Goal: Book appointment/travel/reservation

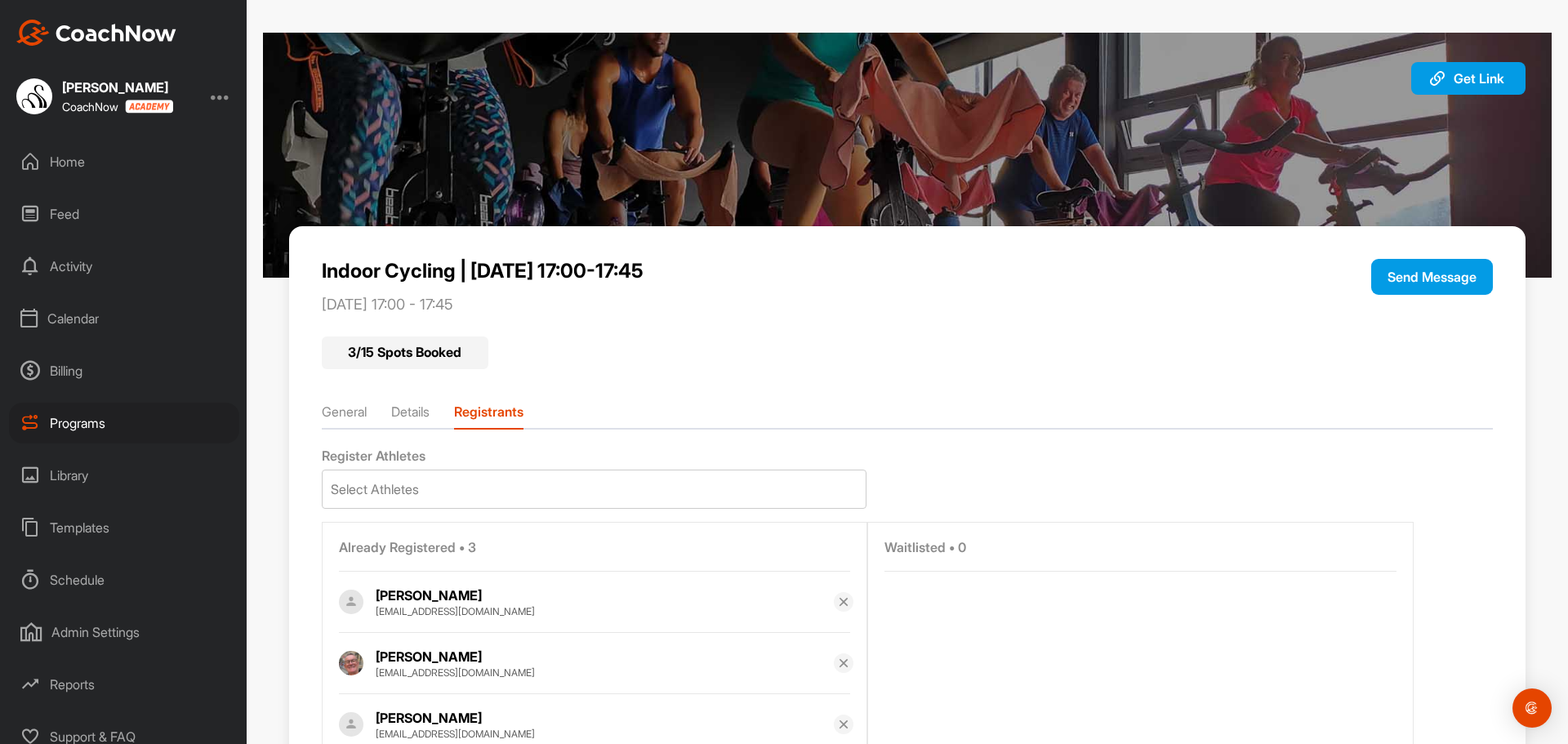
scroll to position [88, 0]
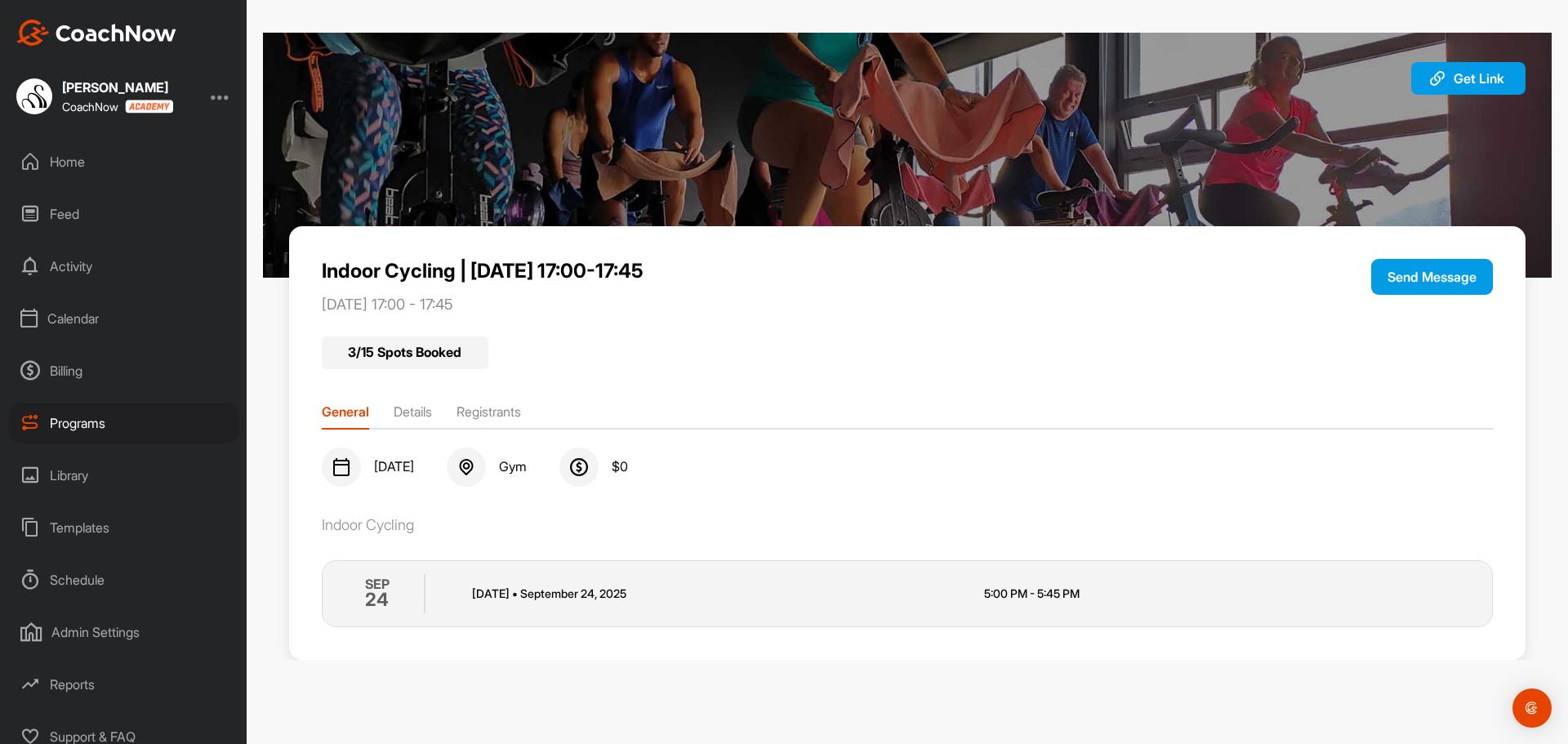
click at [93, 327] on div "Calendar" at bounding box center [123, 318] width 230 height 41
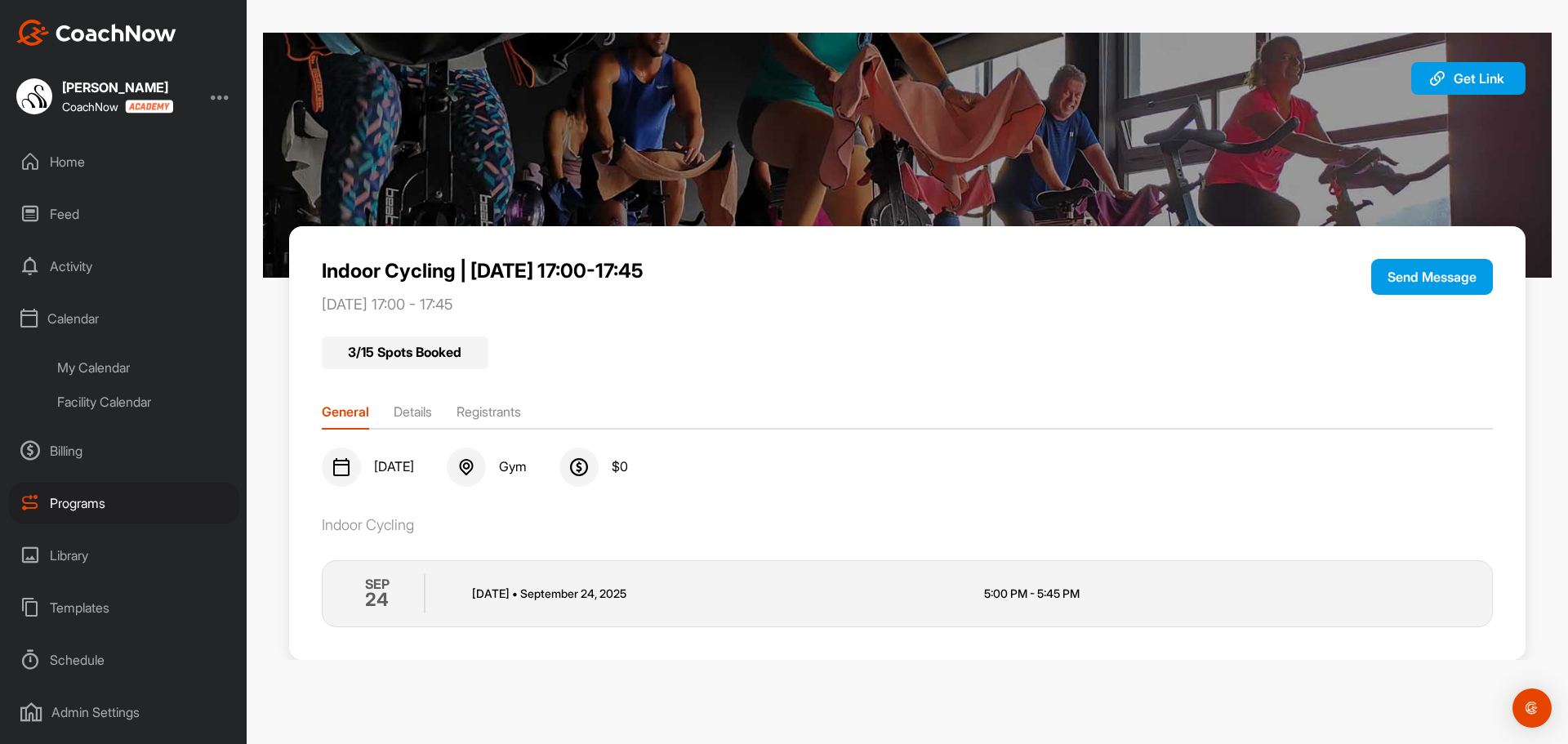
click at [112, 405] on div "Facility Calendar" at bounding box center [142, 402] width 193 height 34
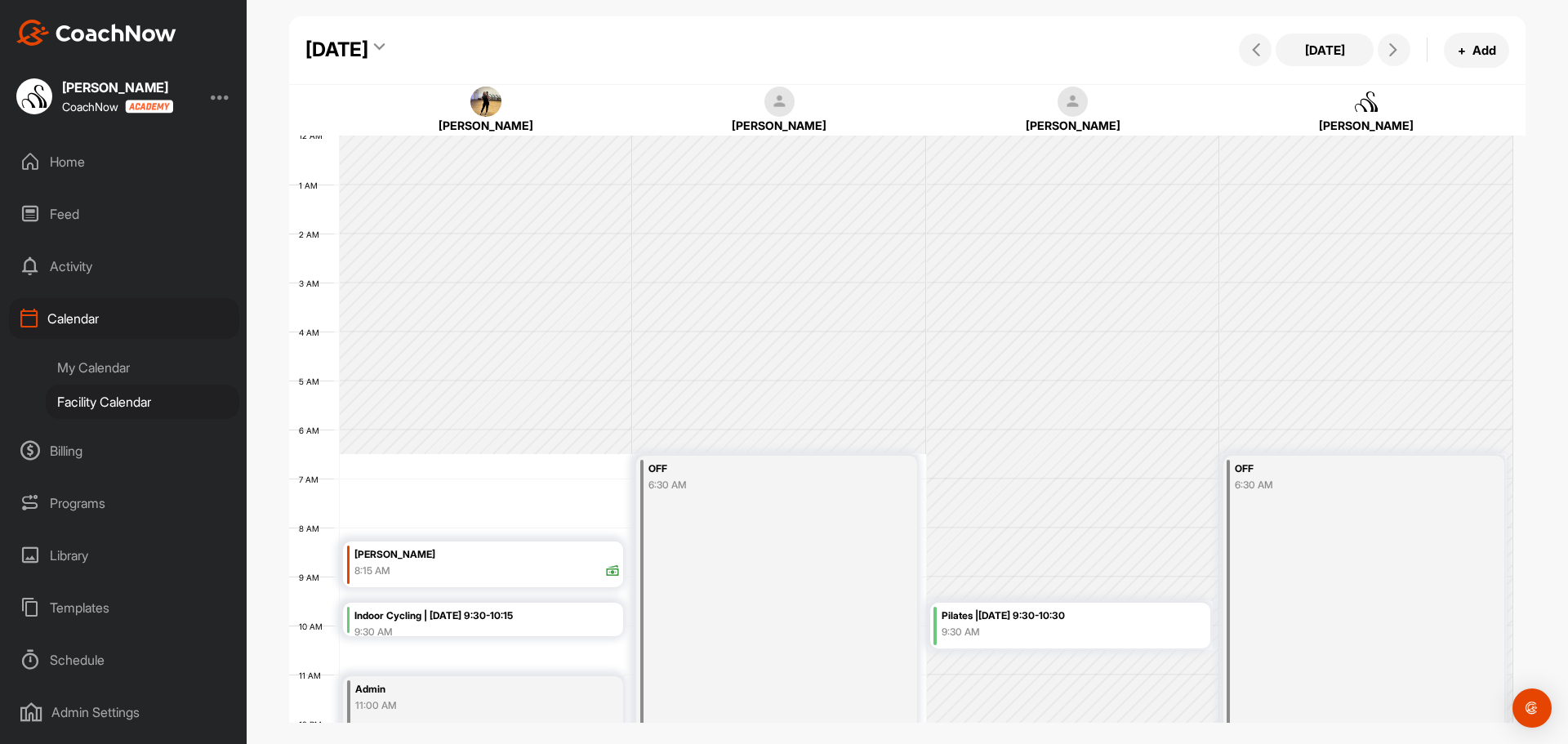
scroll to position [283, 0]
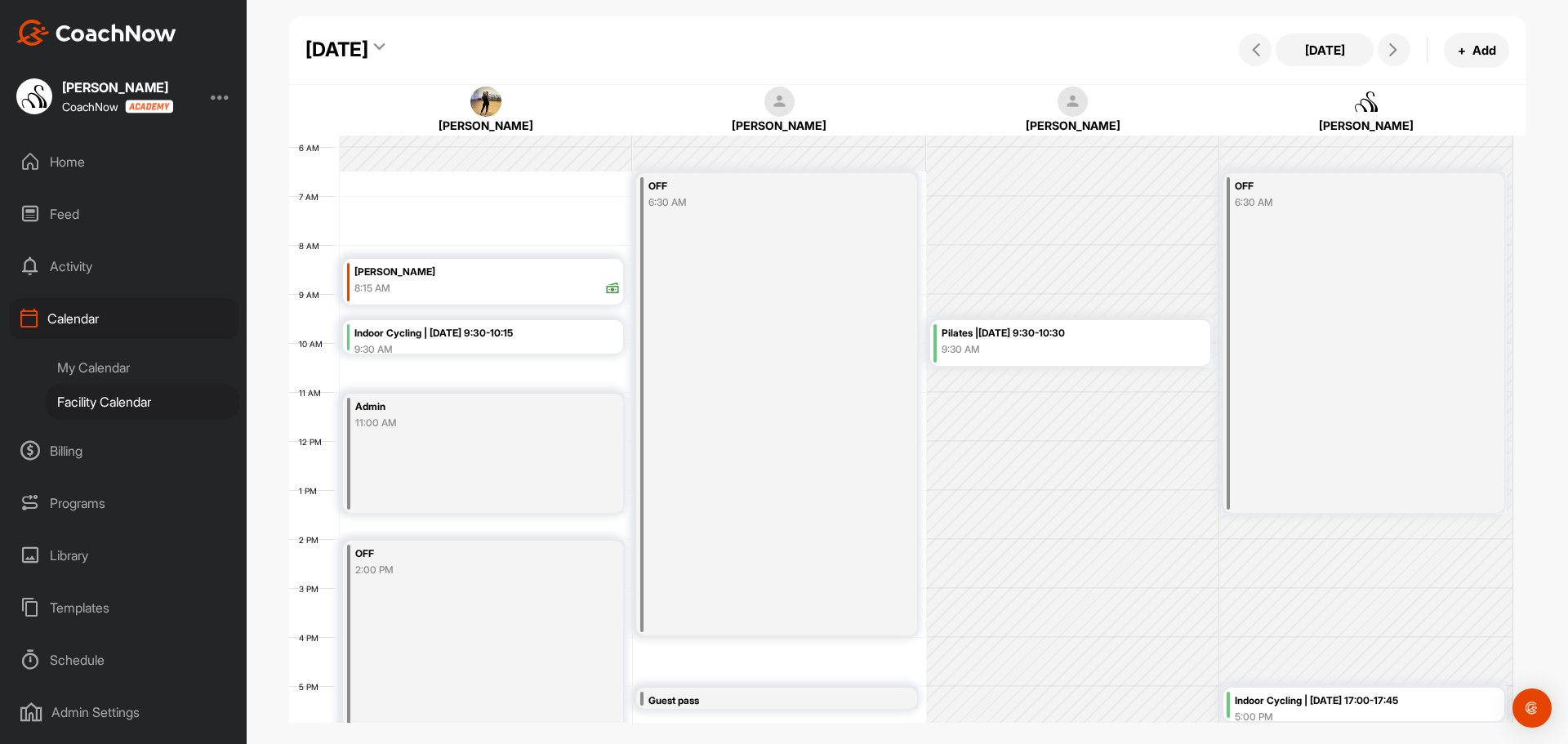
click at [368, 48] on div "[DATE]" at bounding box center [336, 50] width 63 height 29
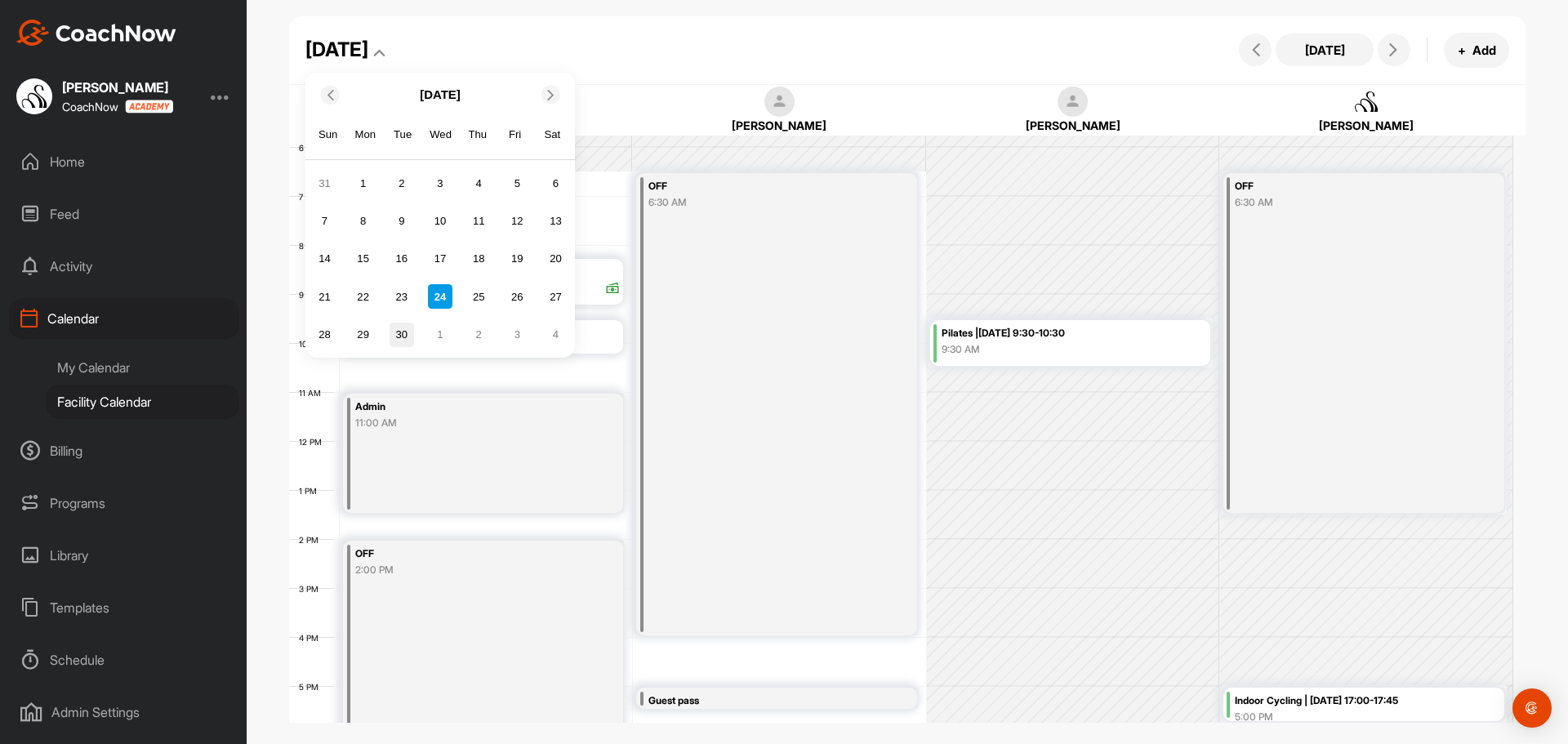
click at [398, 333] on div "30" at bounding box center [402, 334] width 24 height 24
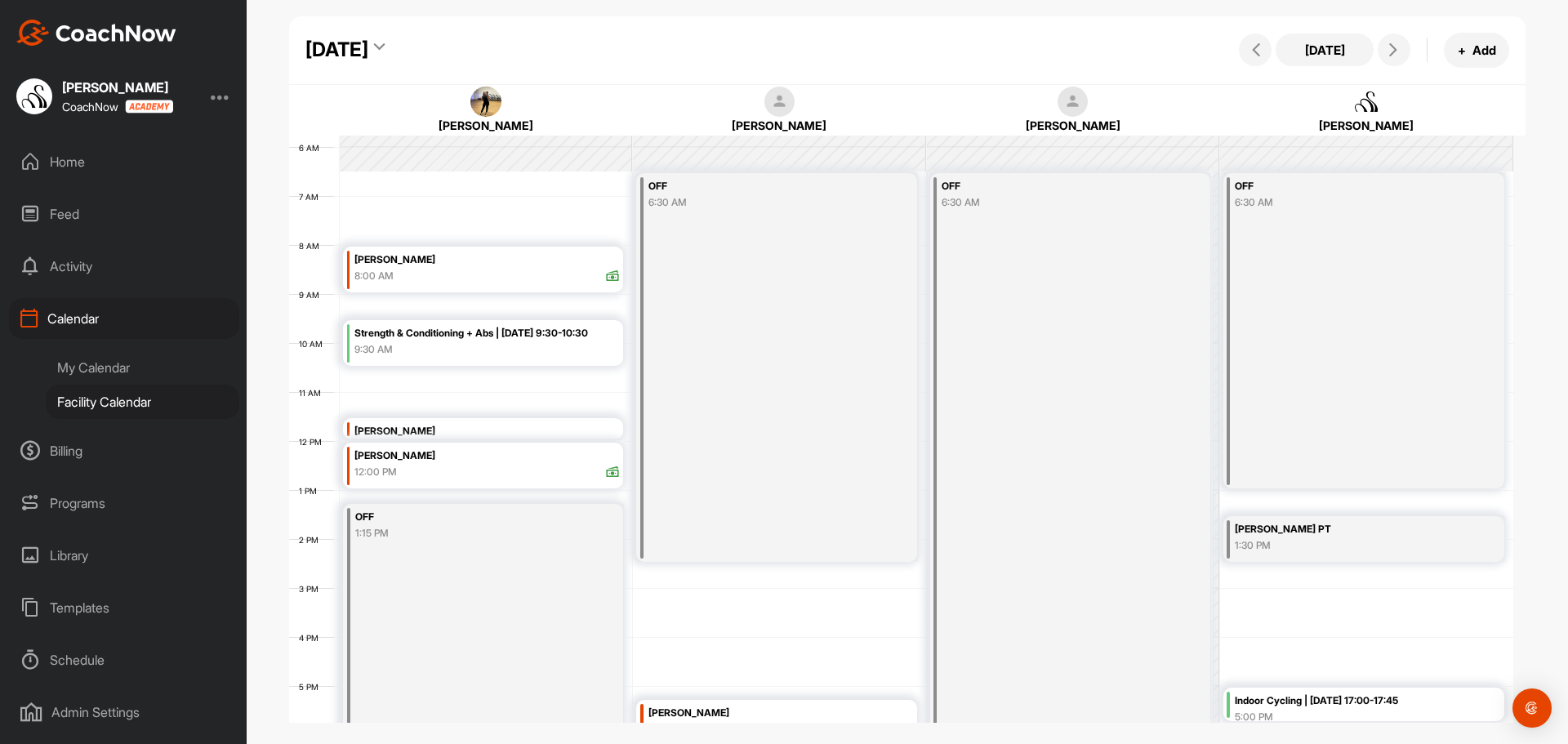
click at [373, 384] on div "12 AM 1 AM 2 AM 3 AM 4 AM 5 AM 6 AM 7 AM 8 AM 9 AM 10 AM 11 AM 12 PM 1 PM 2 PM …" at bounding box center [900, 441] width 1224 height 1176
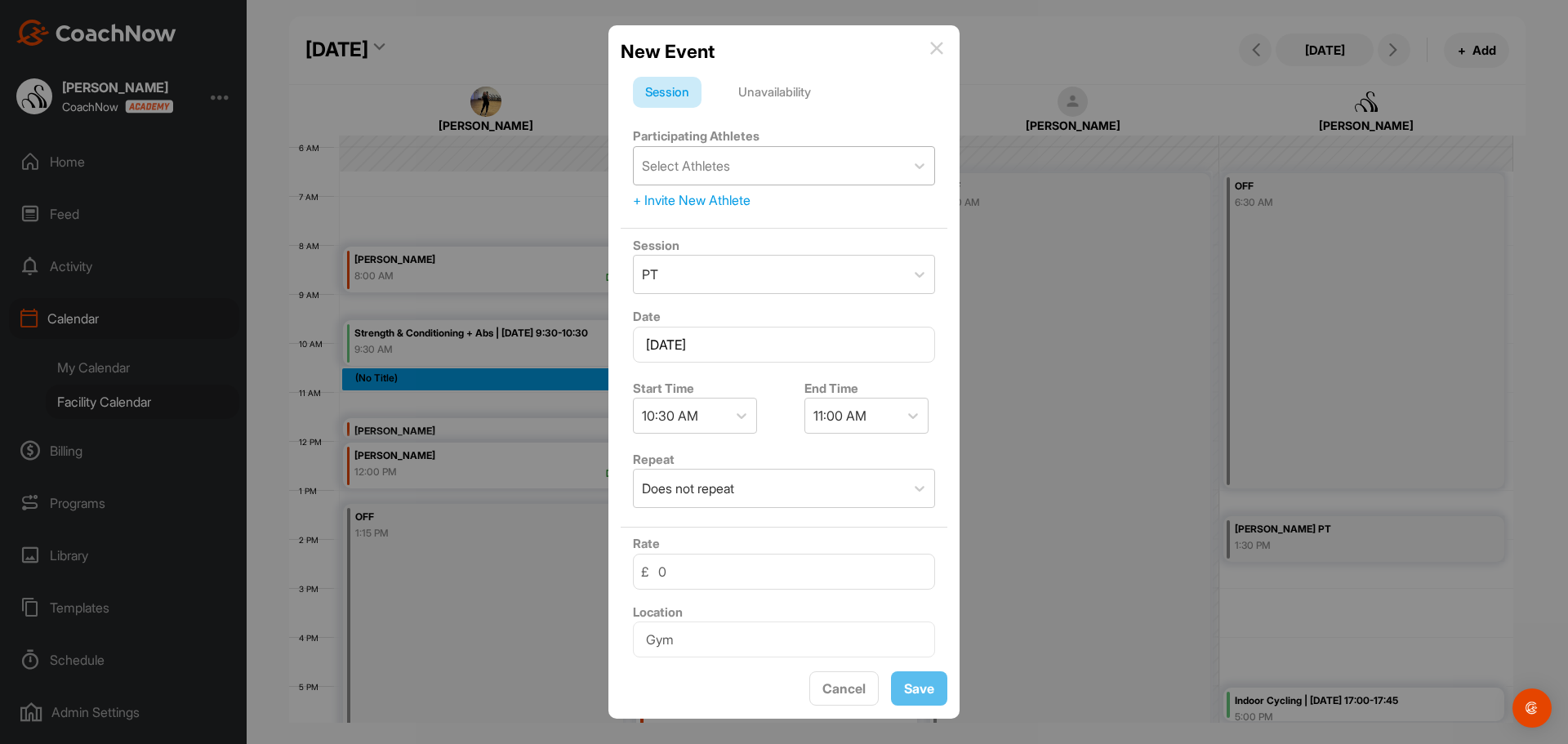
click at [754, 161] on div "Select Athletes" at bounding box center [769, 166] width 271 height 38
type input "[PERSON_NAME]"
drag, startPoint x: 735, startPoint y: 161, endPoint x: 617, endPoint y: 161, distance: 118.0
click at [613, 161] on div "New Event Session Unavailability Participating Athletes 0 results available. Se…" at bounding box center [783, 372] width 351 height 694
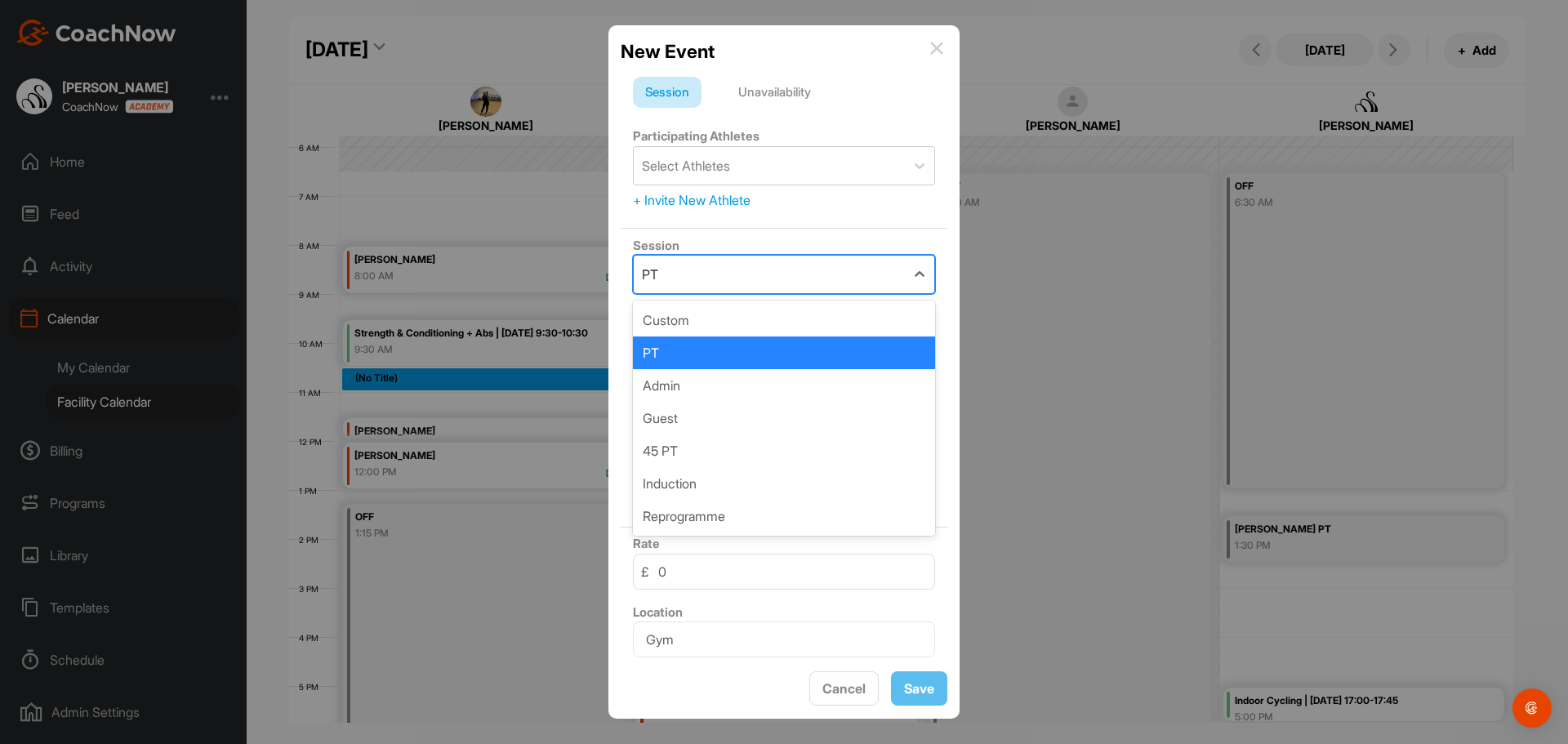
click at [714, 270] on div "PT" at bounding box center [769, 274] width 271 height 38
click at [716, 269] on div "PT" at bounding box center [769, 274] width 271 height 38
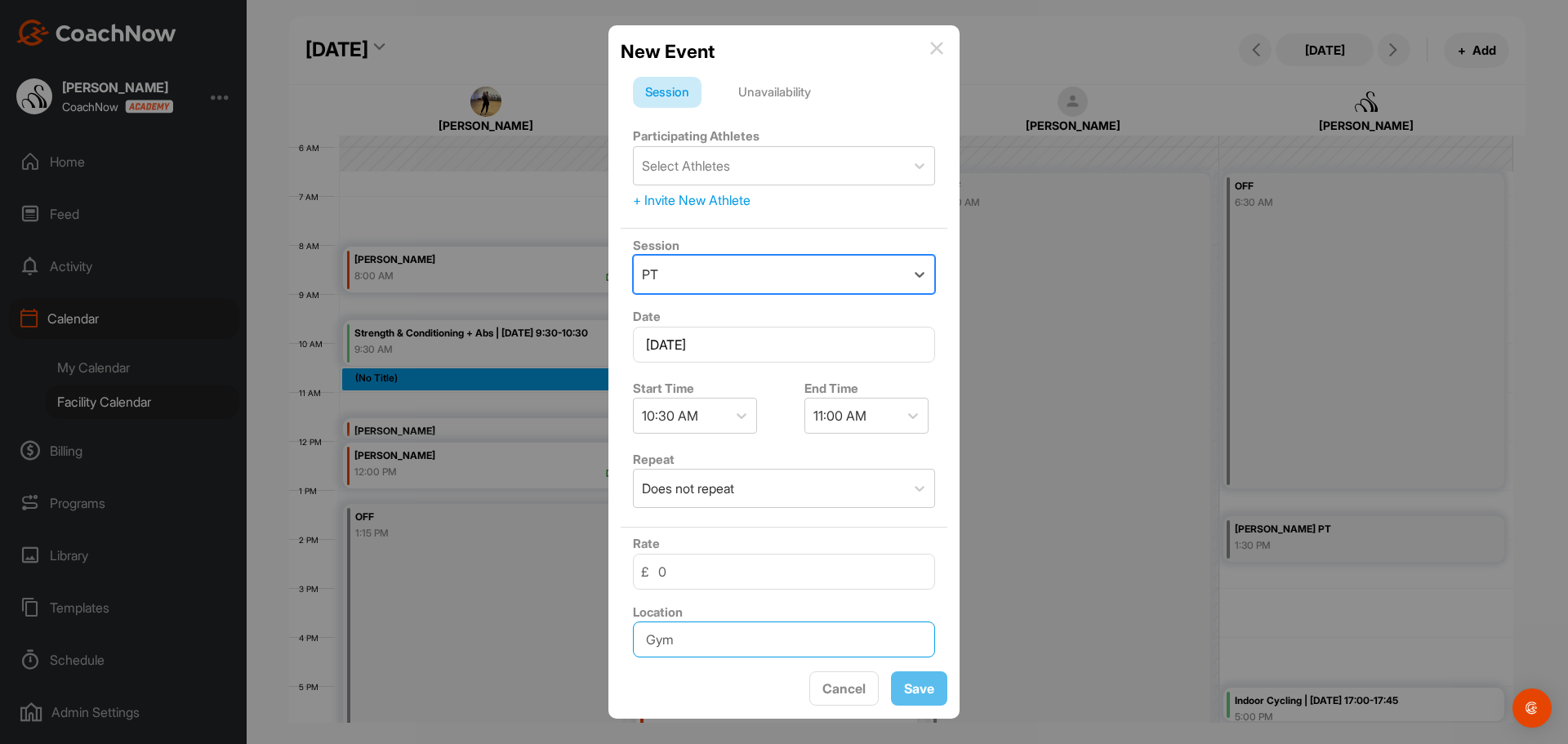
click at [717, 647] on input "Gym" at bounding box center [784, 640] width 302 height 36
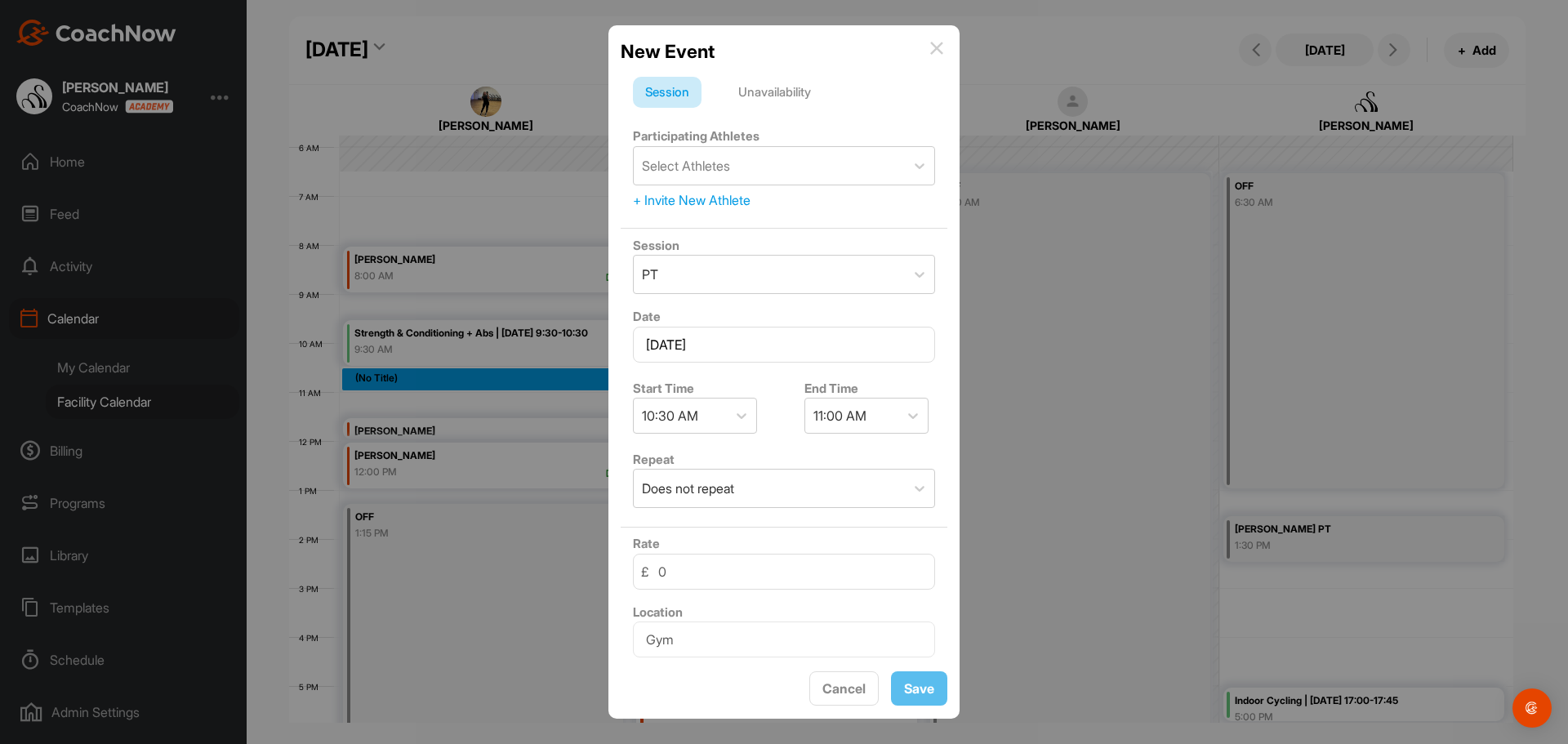
click at [787, 89] on div "Unavailability" at bounding box center [775, 92] width 97 height 31
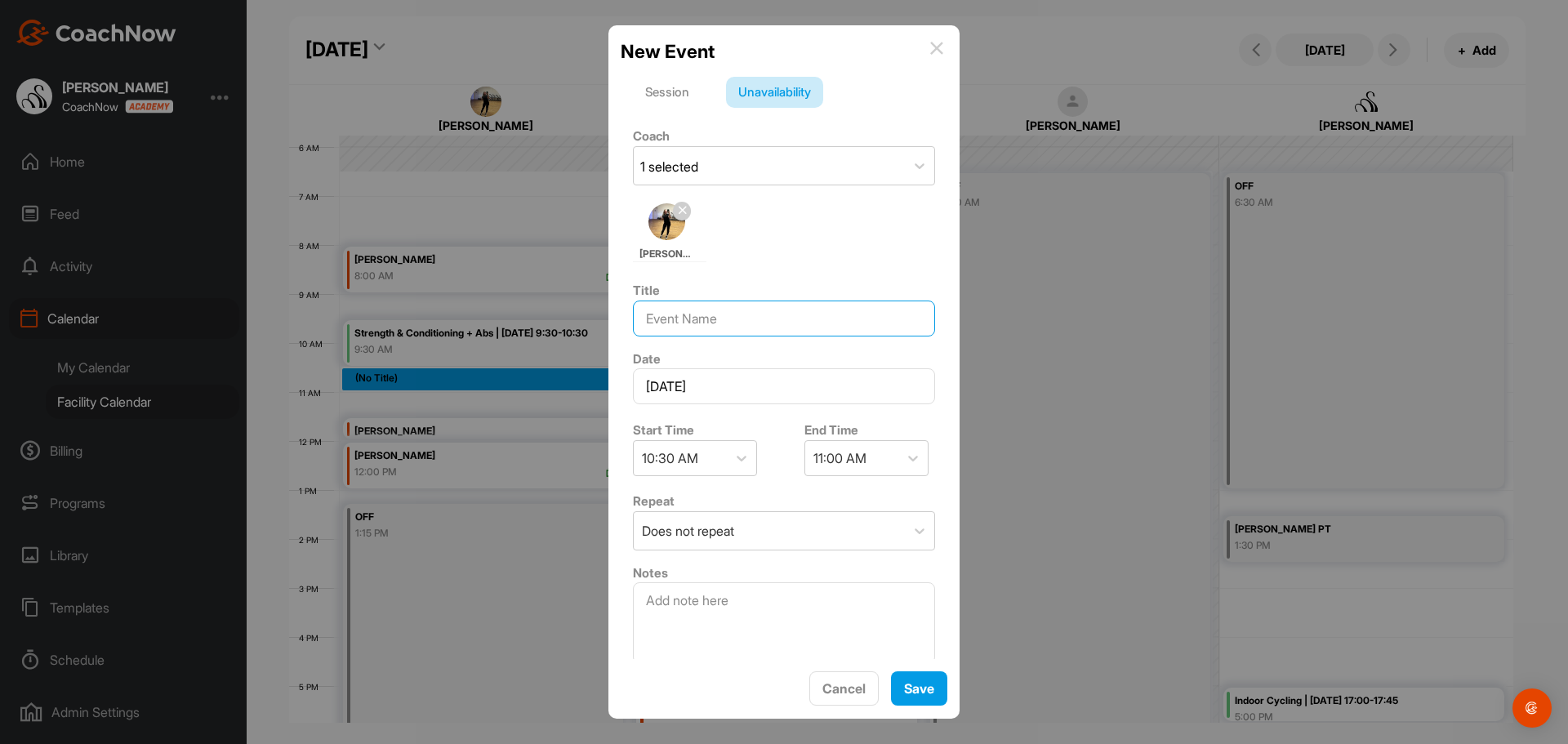
click at [747, 326] on input at bounding box center [784, 318] width 302 height 36
type input "P"
type input "I"
type input "Show gym equipment - [PERSON_NAME]"
click at [700, 453] on div "10:30 AM" at bounding box center [681, 458] width 93 height 34
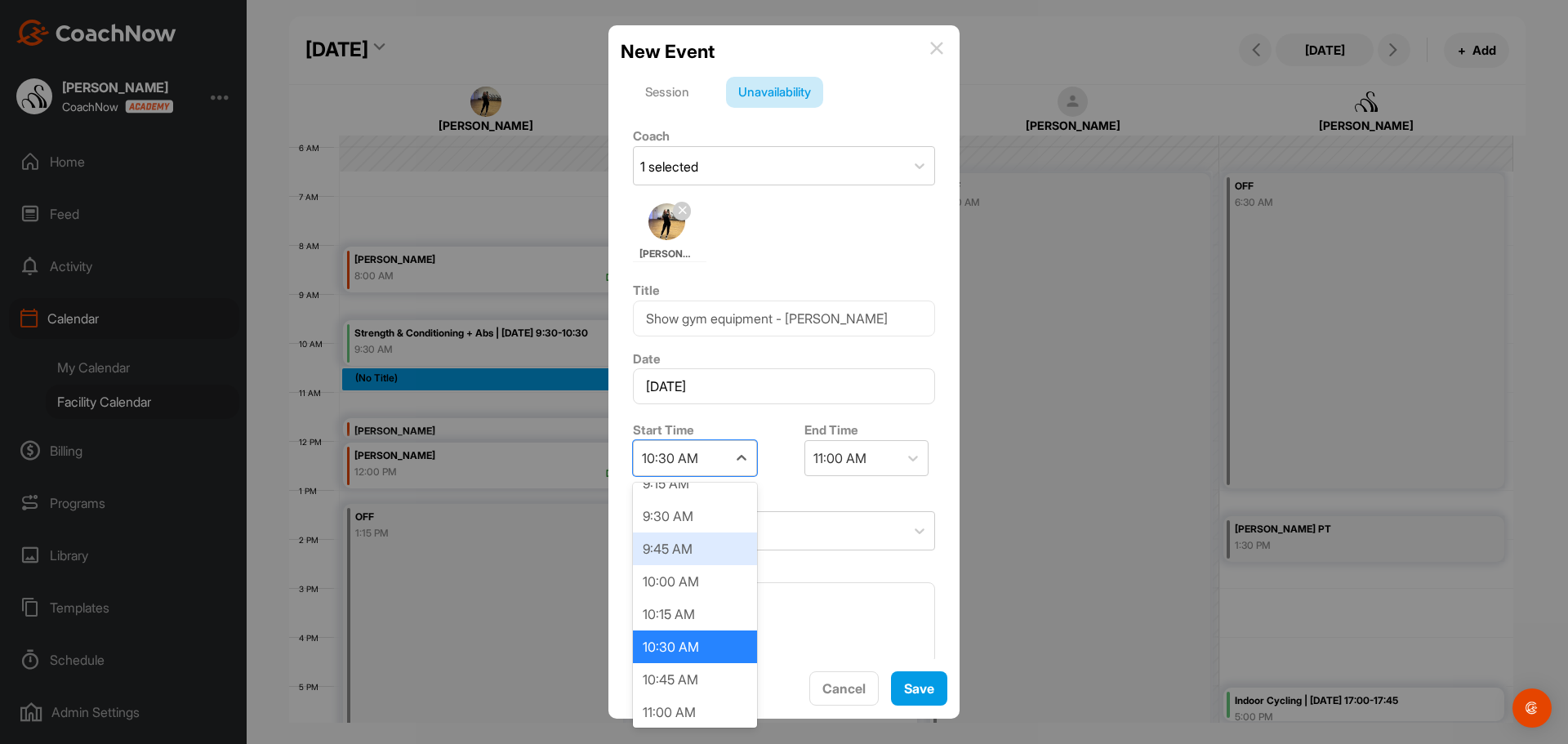
scroll to position [1254, 0]
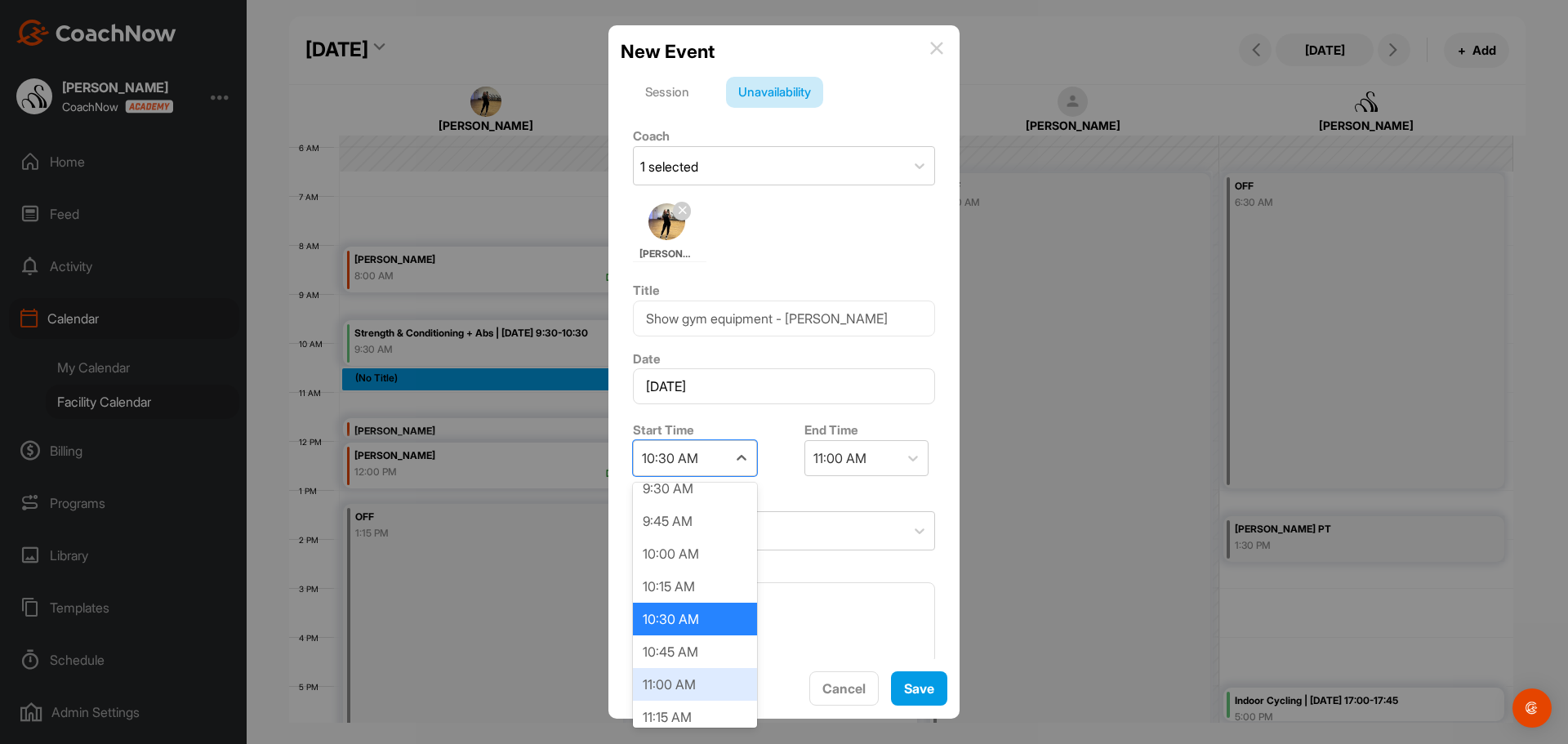
click at [680, 681] on div "11:00 AM" at bounding box center [695, 685] width 124 height 33
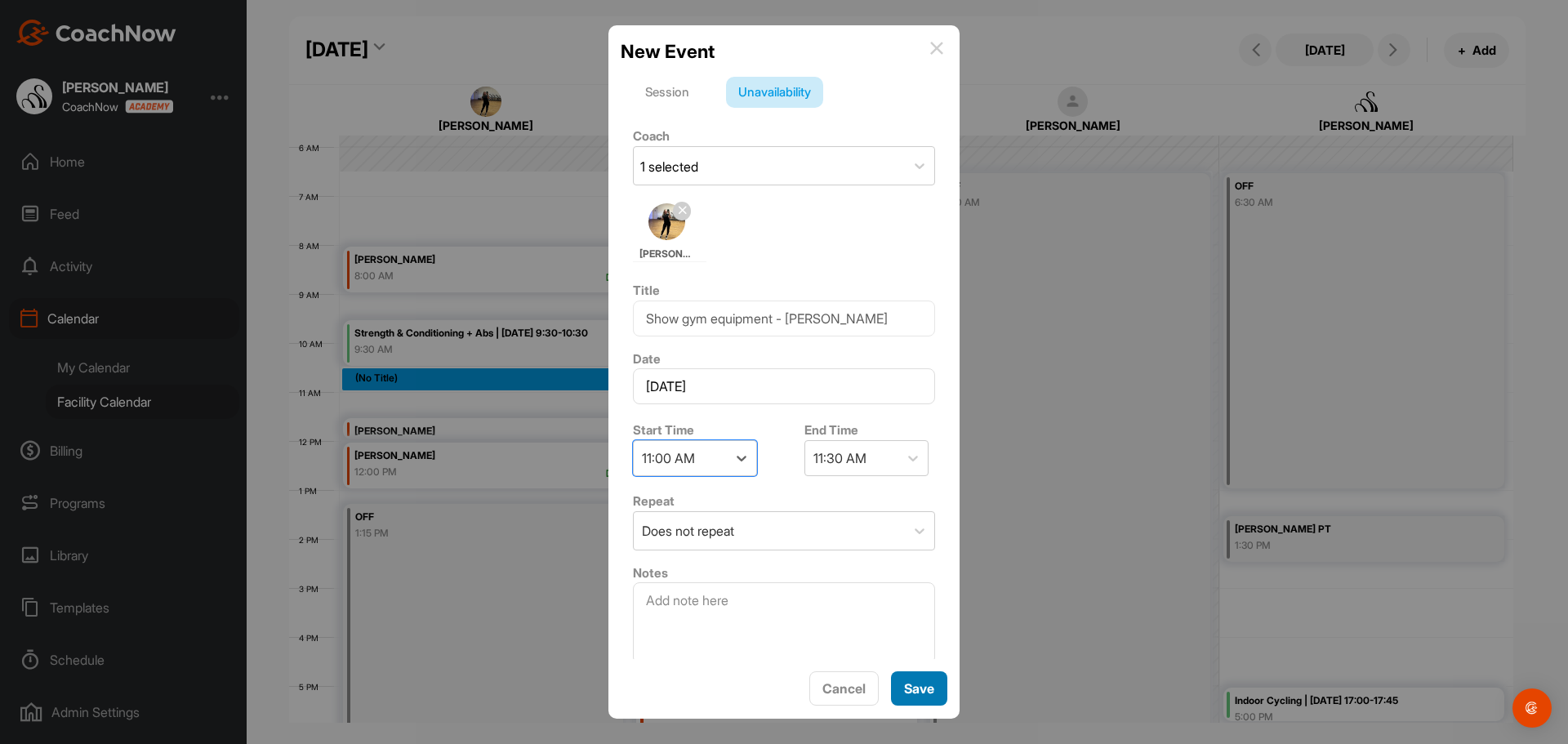
click at [919, 685] on span "Save" at bounding box center [919, 688] width 30 height 16
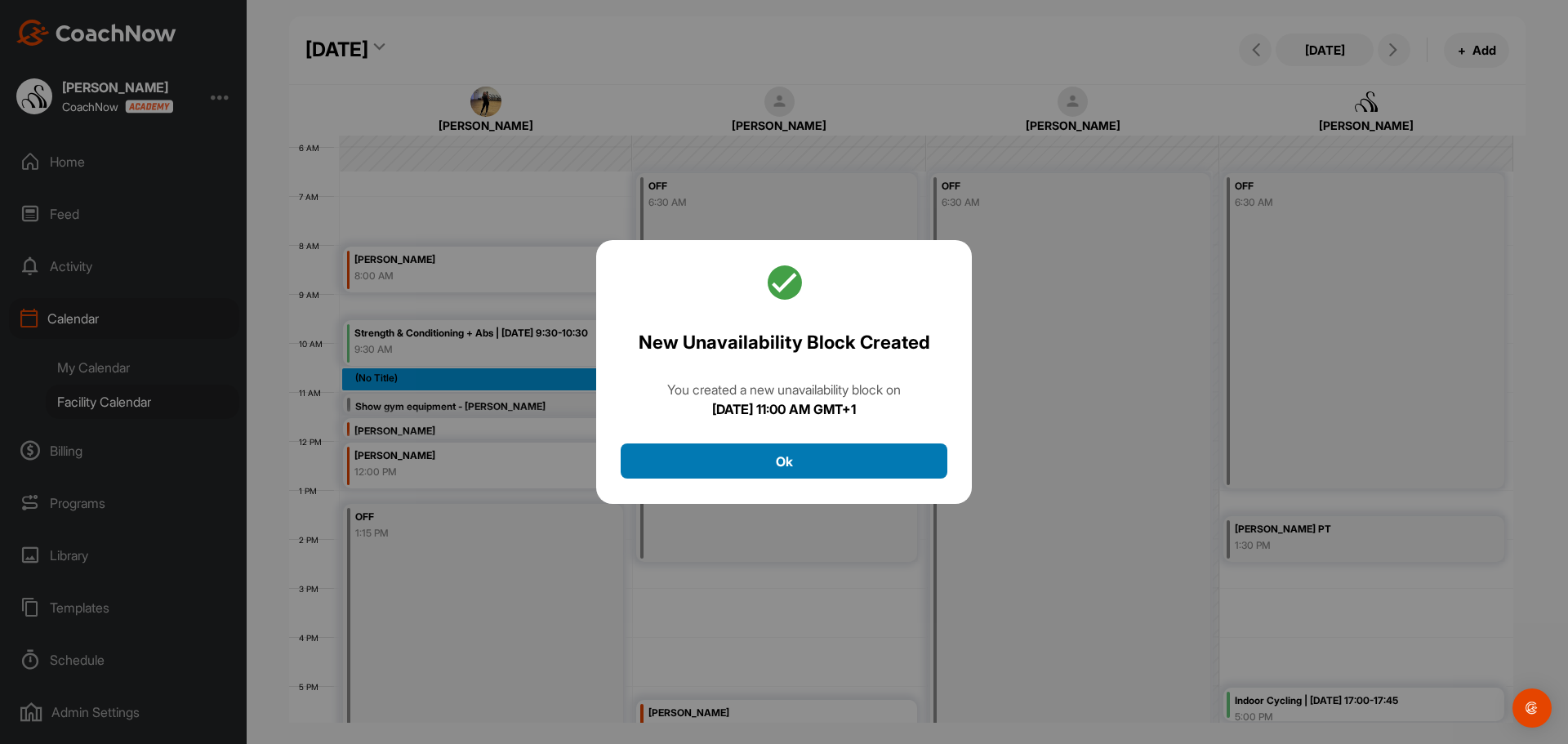
click at [804, 470] on button "Ok" at bounding box center [784, 460] width 327 height 35
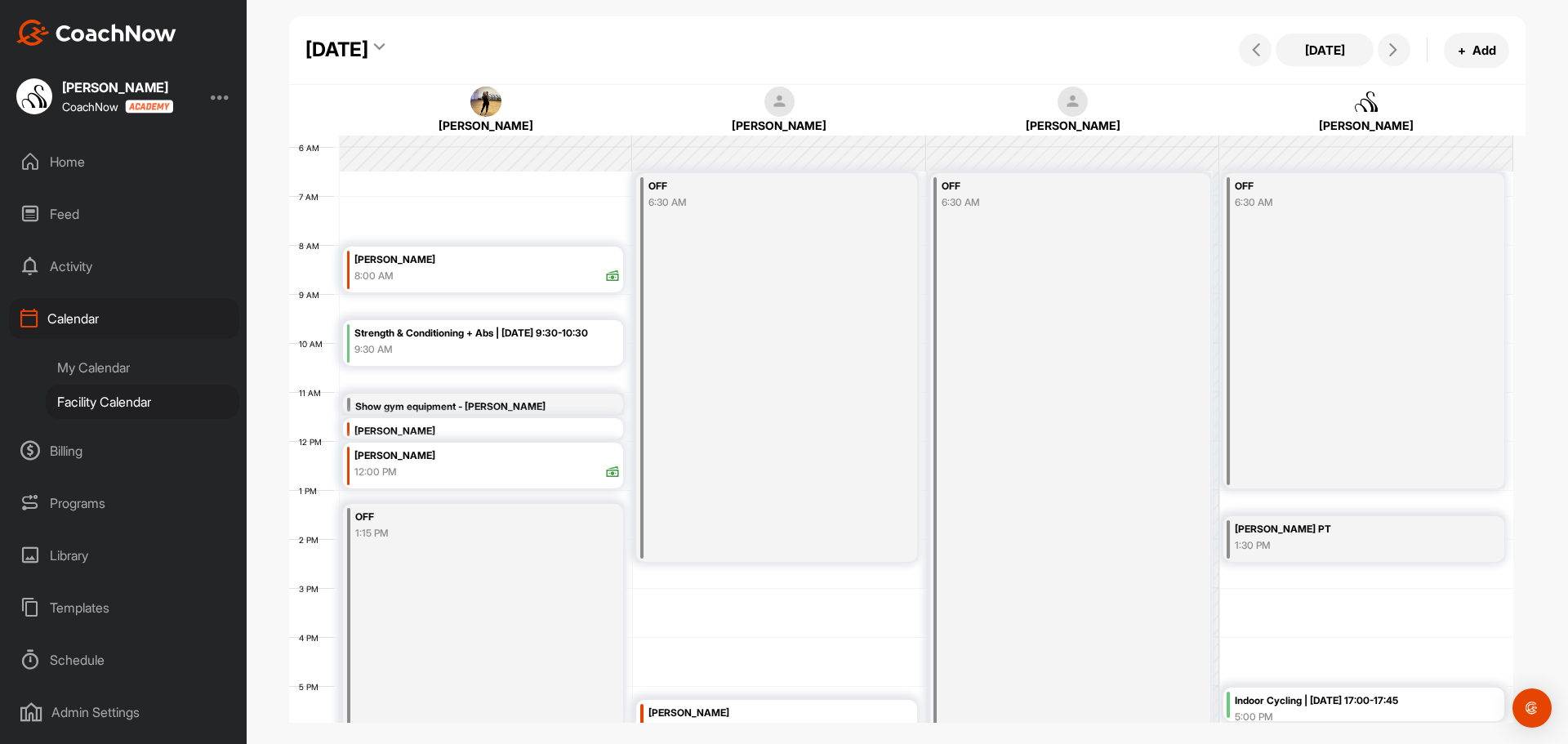
click at [421, 428] on div "[PERSON_NAME]" at bounding box center [486, 432] width 265 height 19
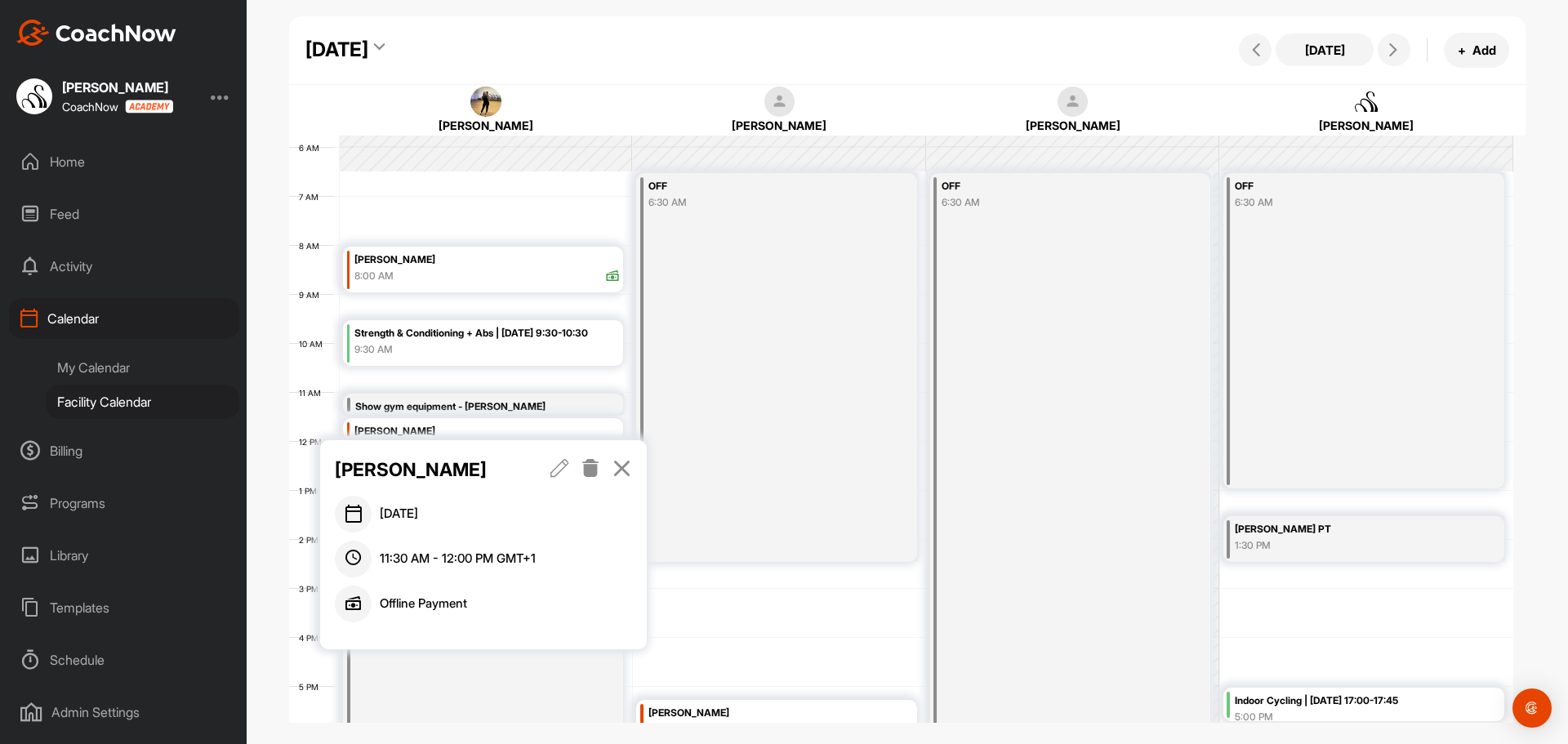
click at [624, 469] on icon at bounding box center [622, 467] width 19 height 18
